Goal: Task Accomplishment & Management: Use online tool/utility

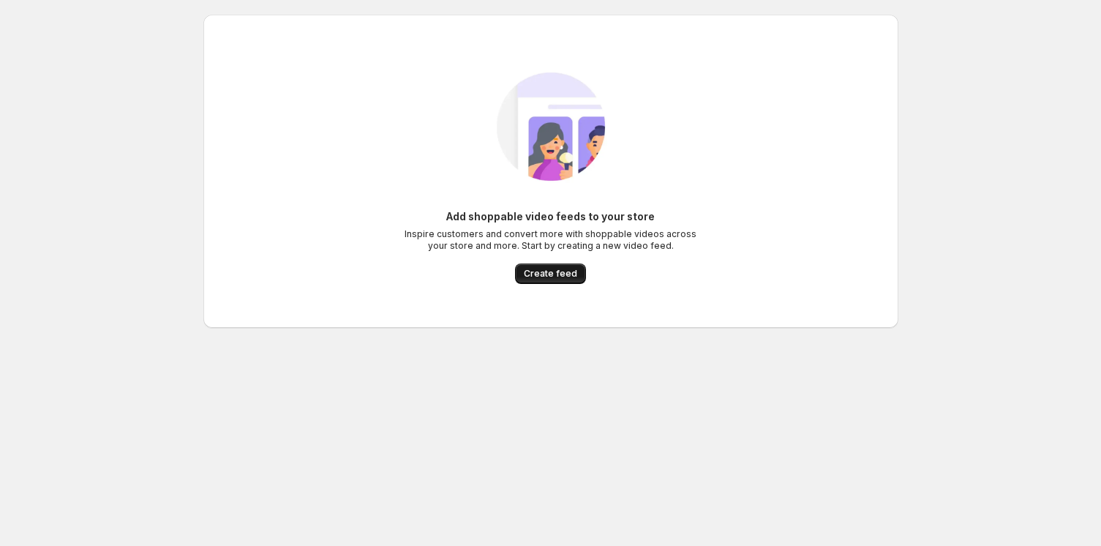
click at [549, 272] on span "Create feed" at bounding box center [550, 274] width 53 height 12
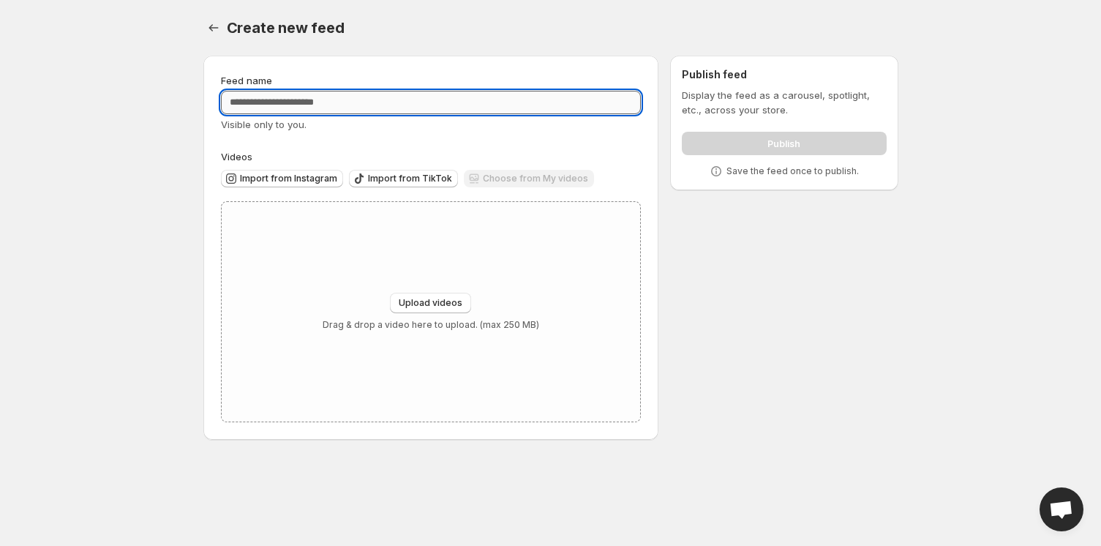
click at [374, 102] on input "Feed name" at bounding box center [431, 102] width 421 height 23
type input "****"
click at [777, 293] on div "Feed name **** Visible only to you. Videos Import from Instagram Import from Ti…" at bounding box center [545, 250] width 706 height 413
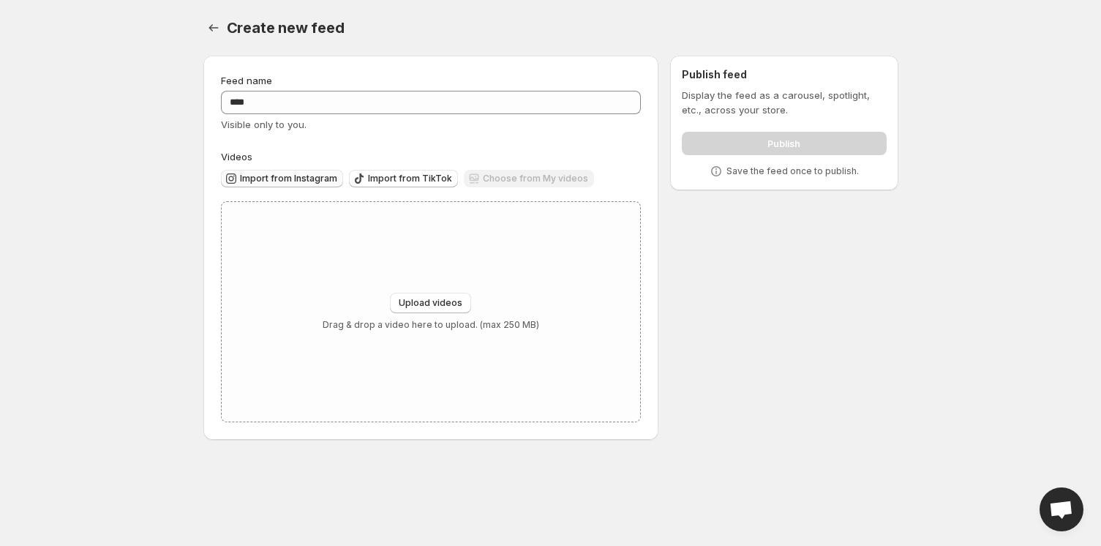
click at [294, 178] on span "Import from Instagram" at bounding box center [288, 179] width 97 height 12
click at [393, 181] on span "Import from TikTok" at bounding box center [410, 179] width 84 height 12
click at [774, 140] on div "Publish" at bounding box center [784, 140] width 204 height 29
click at [215, 31] on icon "Settings" at bounding box center [213, 27] width 15 height 15
click at [211, 20] on button "Settings" at bounding box center [213, 28] width 20 height 20
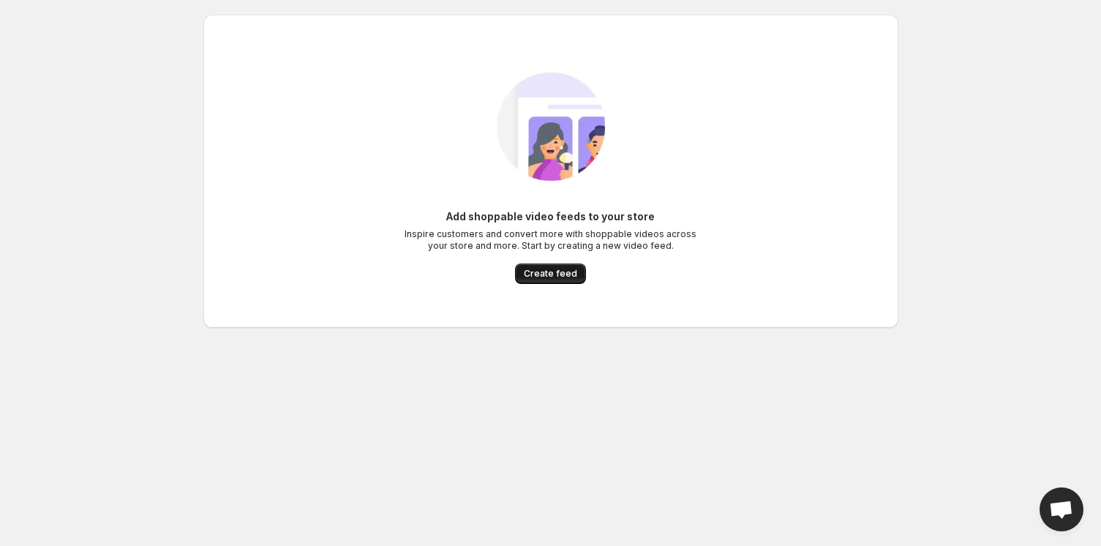
click at [583, 268] on button "Create feed" at bounding box center [550, 273] width 71 height 20
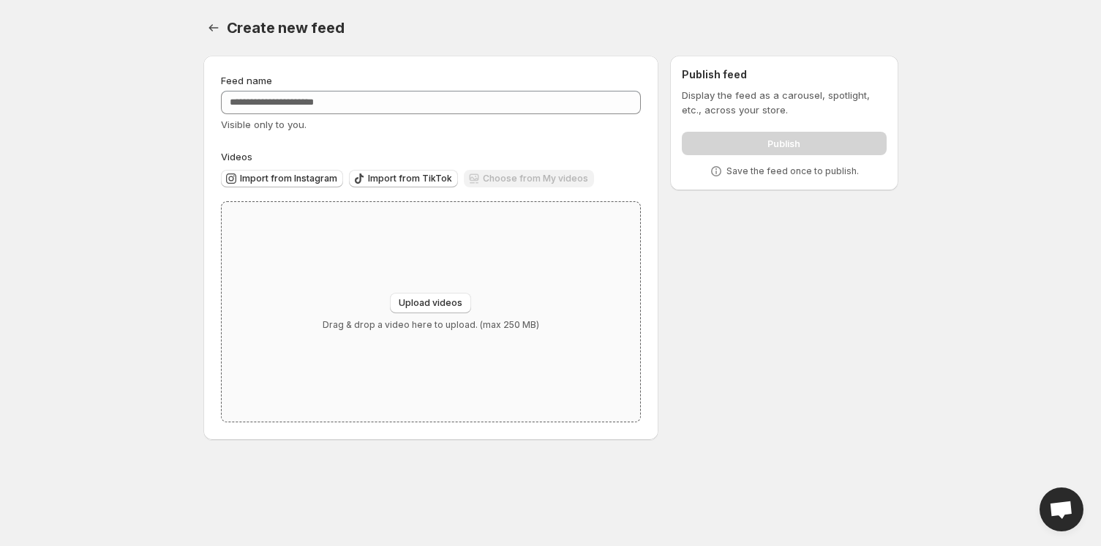
click at [565, 271] on div "Upload videos Drag & drop a video here to upload. (max 250 MB)" at bounding box center [431, 311] width 419 height 219
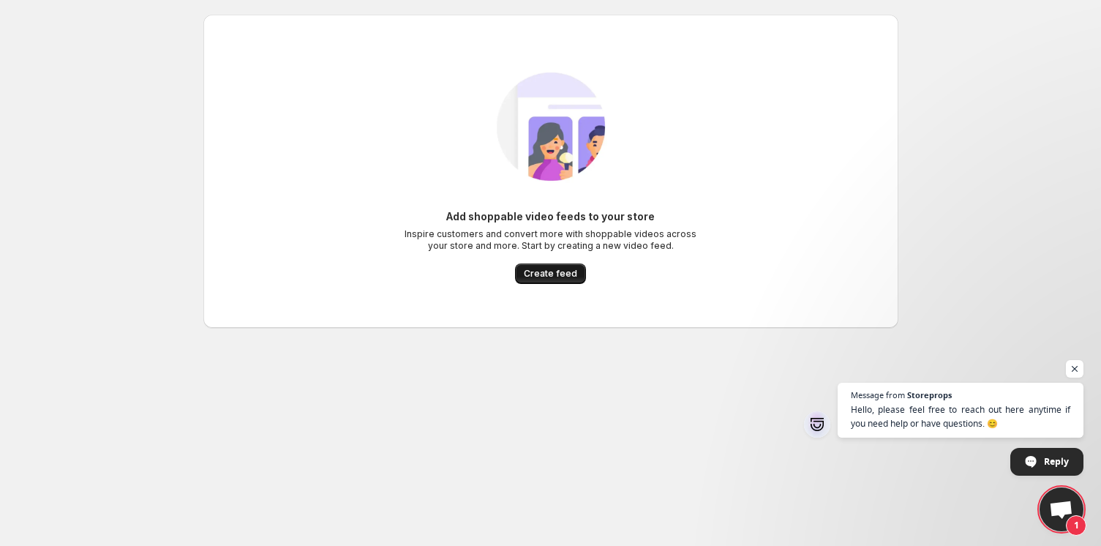
click at [556, 274] on span "Create feed" at bounding box center [550, 274] width 53 height 12
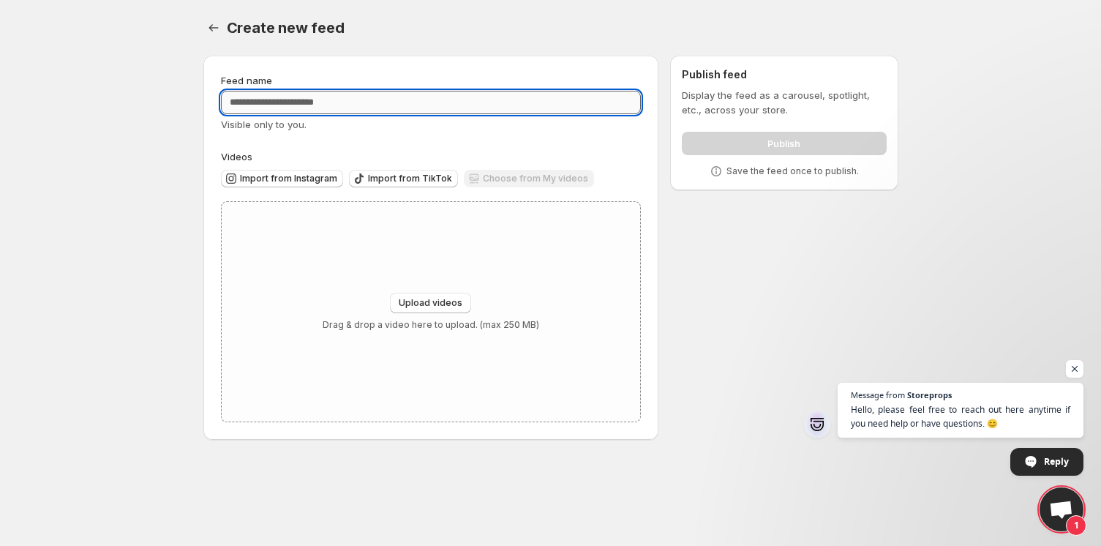
click at [474, 109] on input "Feed name" at bounding box center [431, 102] width 421 height 23
type input "*"
type input "***"
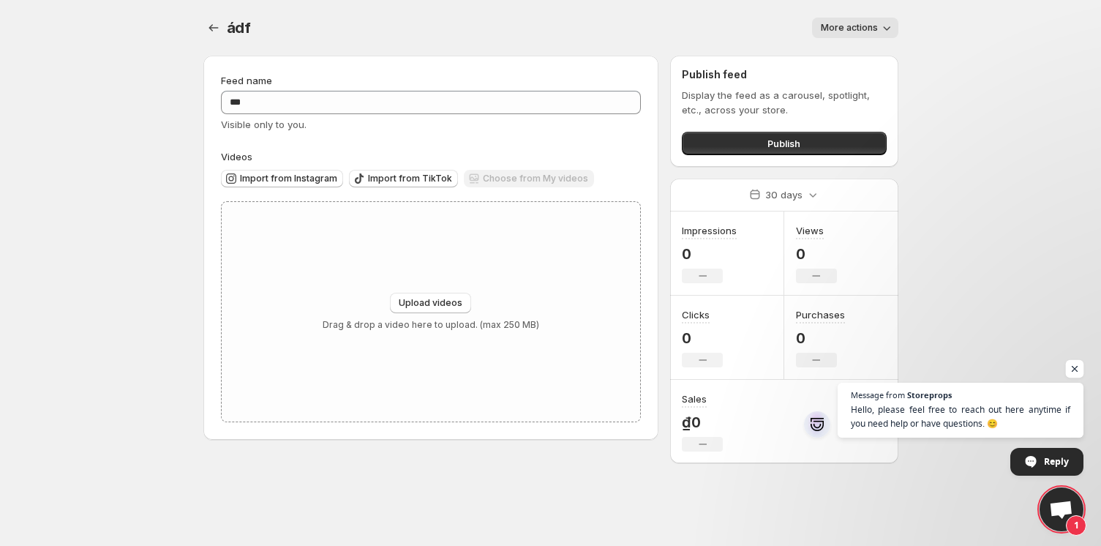
click at [1074, 371] on span "Open chat" at bounding box center [1075, 369] width 18 height 18
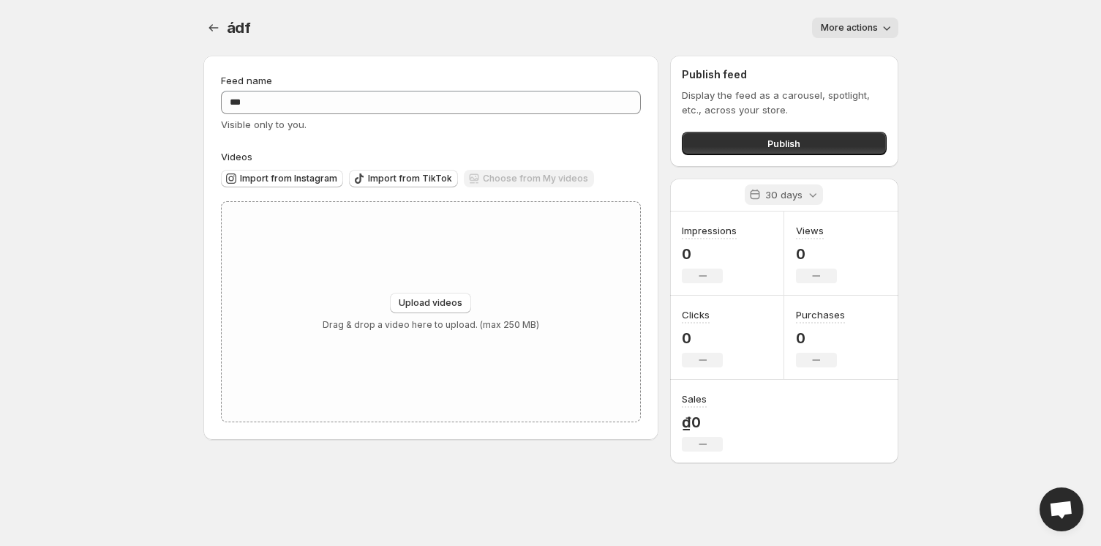
click at [811, 194] on icon at bounding box center [812, 194] width 15 height 15
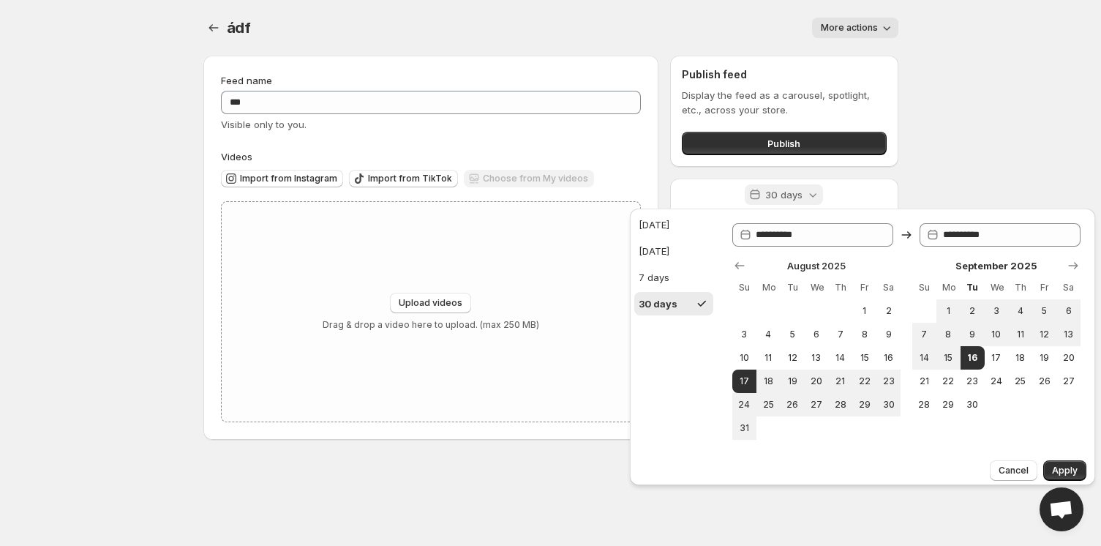
click at [811, 194] on icon at bounding box center [812, 194] width 15 height 15
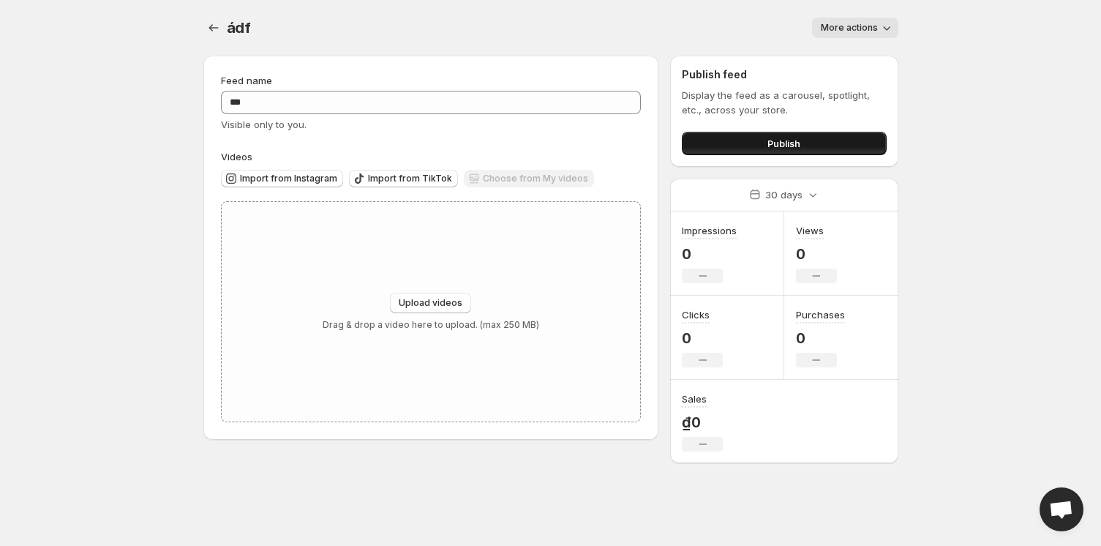
click at [812, 148] on button "Publish" at bounding box center [784, 143] width 204 height 23
click at [796, 133] on button "Publish" at bounding box center [784, 143] width 204 height 23
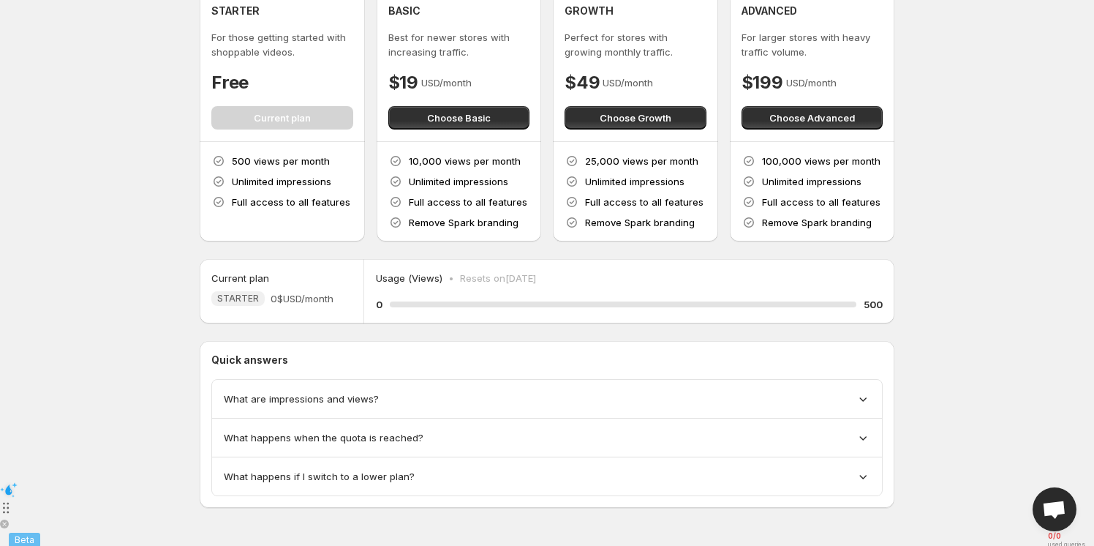
scroll to position [69, 0]
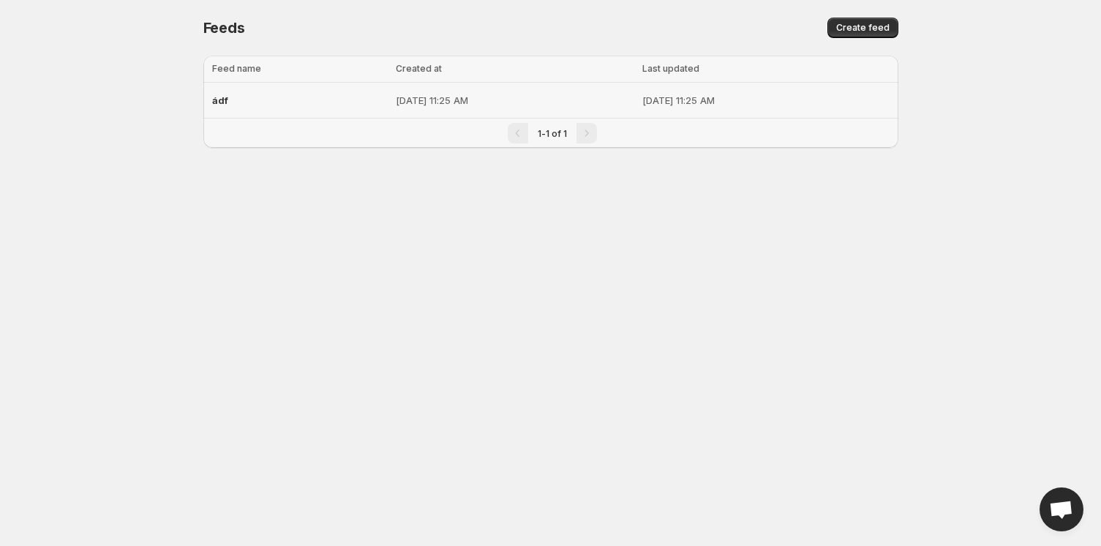
click at [249, 102] on div "ádf" at bounding box center [300, 100] width 176 height 26
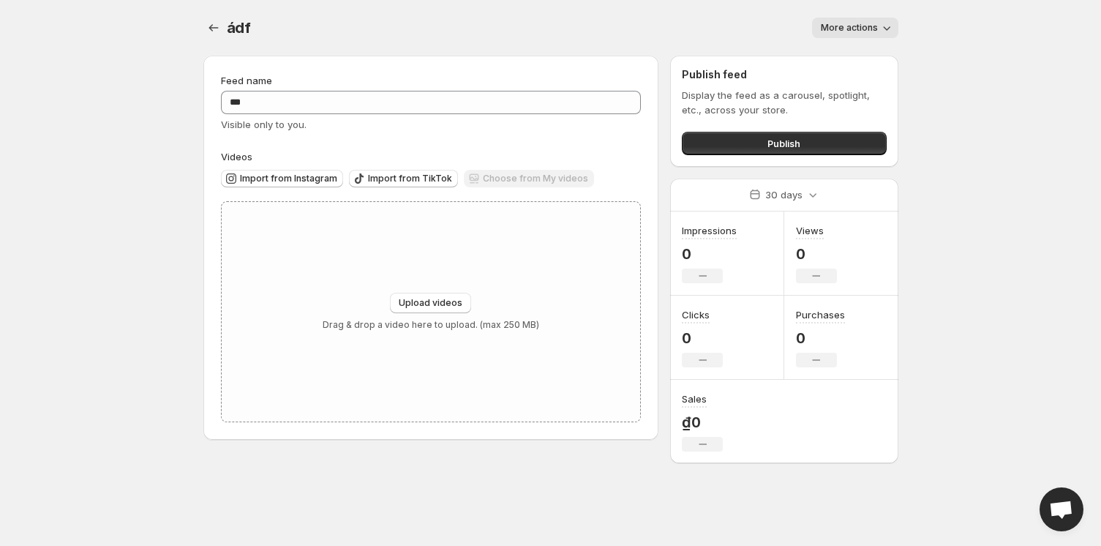
click at [826, 28] on span "More actions" at bounding box center [849, 28] width 57 height 12
click at [31, 222] on body "Home Feeds Videos Subscription Settings ádf. This page is ready ádf More action…" at bounding box center [550, 273] width 1101 height 546
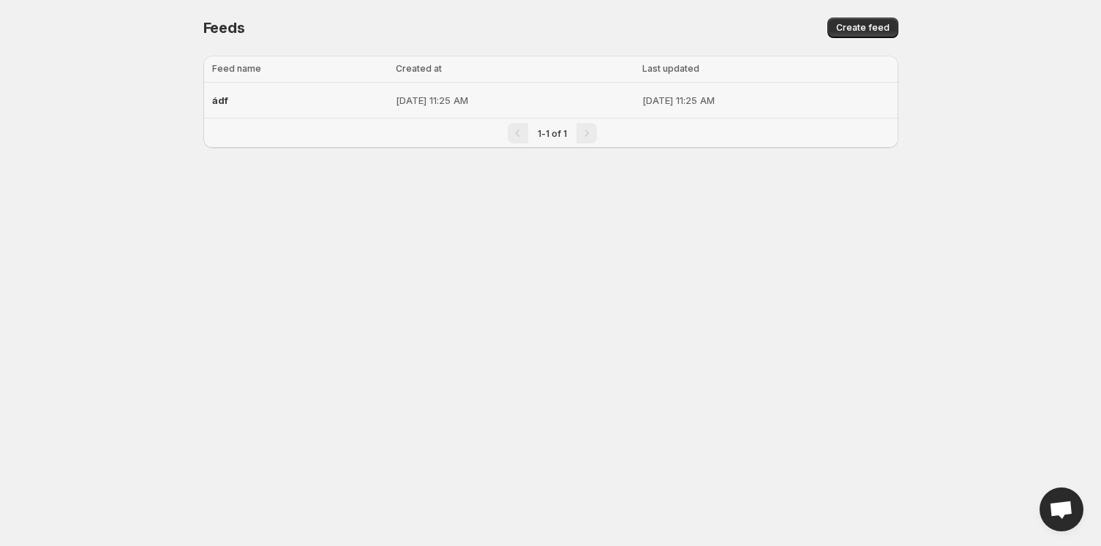
click at [230, 101] on div "ádf" at bounding box center [300, 100] width 176 height 26
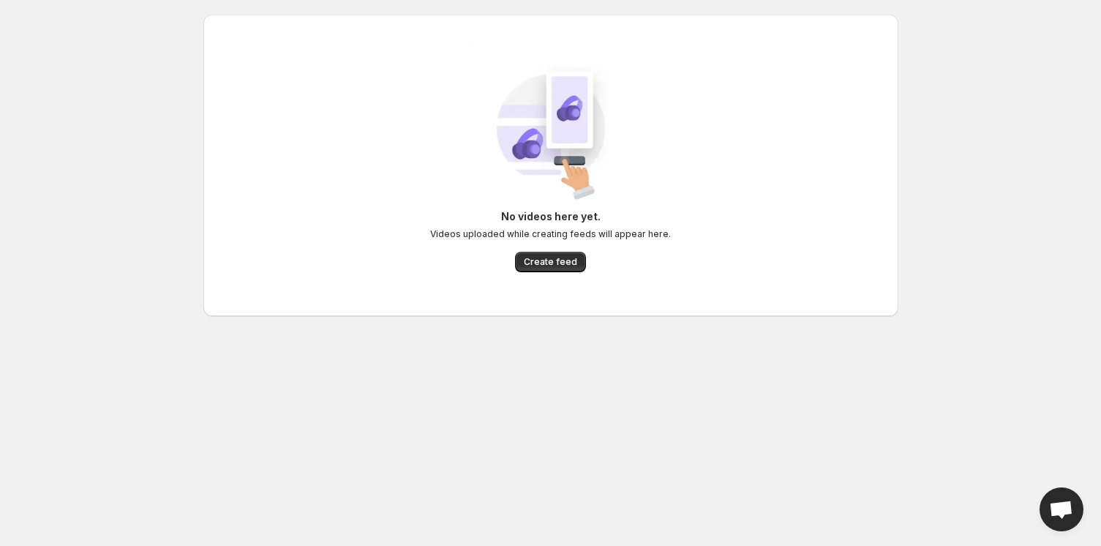
click at [86, 212] on body "Home Feeds Videos Subscription Settings No videos here yet. Videos uploaded whi…" at bounding box center [550, 273] width 1101 height 546
